Goal: Connect with others: Connect with others

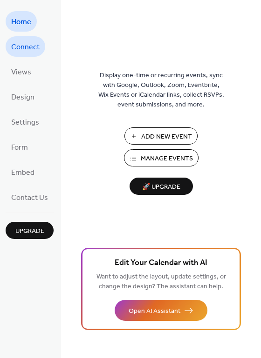
click at [34, 43] on span "Connect" at bounding box center [25, 47] width 28 height 15
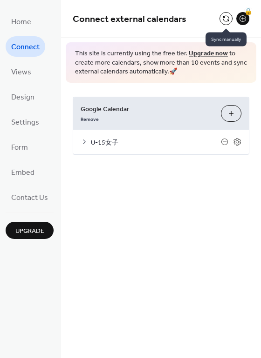
click at [227, 19] on button at bounding box center [225, 18] width 13 height 13
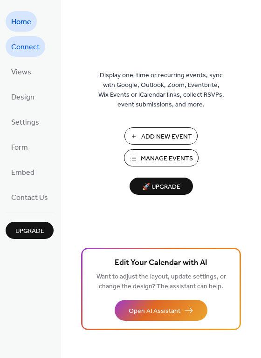
click at [27, 44] on span "Connect" at bounding box center [25, 47] width 28 height 15
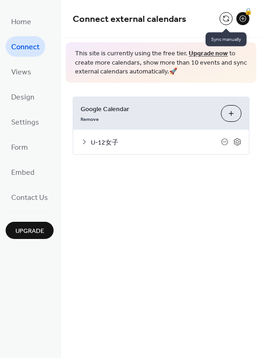
click at [223, 20] on button at bounding box center [225, 18] width 13 height 13
